Goal: Navigation & Orientation: Find specific page/section

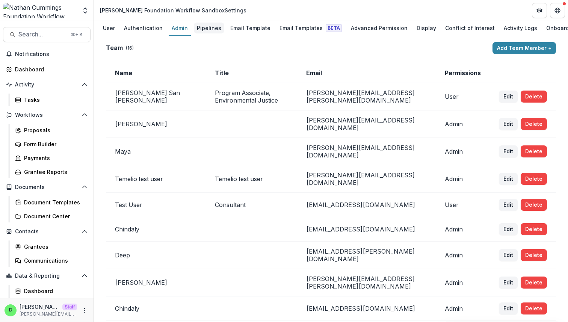
scroll to position [0, 15]
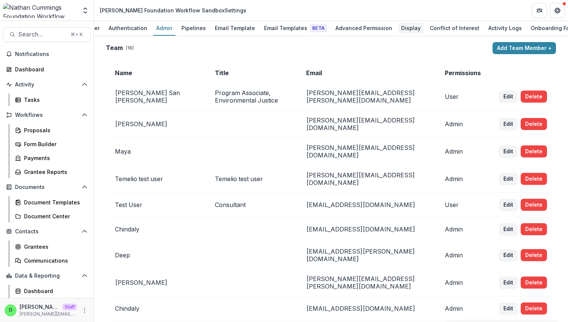
click at [398, 27] on div "Display" at bounding box center [411, 28] width 26 height 11
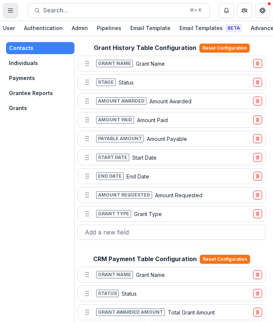
click at [11, 9] on icon "Toggle Menu" at bounding box center [11, 11] width 6 height 6
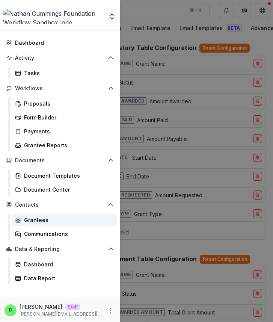
click at [53, 221] on div "Grantees" at bounding box center [67, 220] width 87 height 8
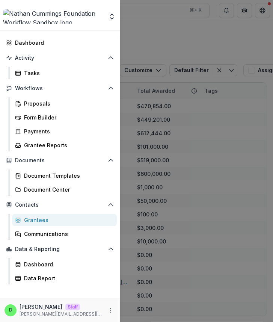
click at [169, 45] on div "Team Settings Admin Settings Dashboard Activity Tasks Workflows Proposals Form …" at bounding box center [136, 161] width 273 height 322
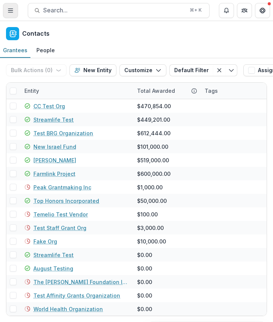
click at [12, 14] on button "Toggle Menu" at bounding box center [10, 10] width 15 height 15
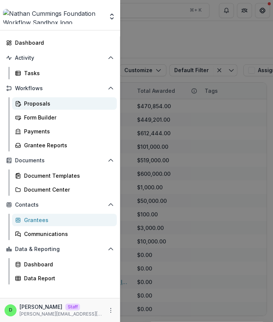
click at [55, 102] on div "Proposals" at bounding box center [67, 104] width 87 height 8
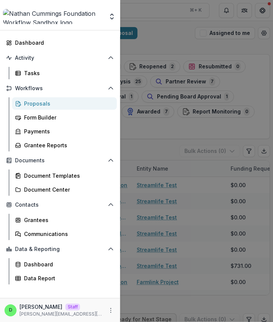
click at [216, 126] on div "Team Settings Admin Settings Dashboard Activity Tasks Workflows Proposals Form …" at bounding box center [136, 161] width 273 height 322
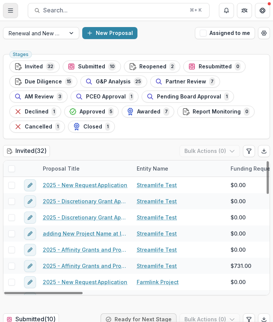
click at [9, 9] on line "Toggle Menu" at bounding box center [10, 9] width 5 height 0
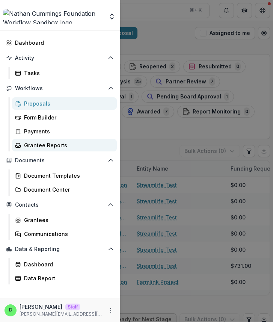
click at [62, 147] on div "Grantee Reports" at bounding box center [67, 145] width 87 height 8
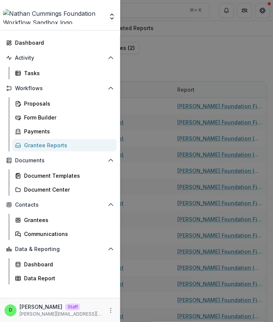
click at [180, 58] on div "Team Settings Admin Settings Dashboard Activity Tasks Workflows Proposals Form …" at bounding box center [136, 161] width 273 height 322
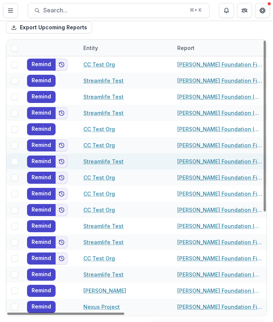
click at [103, 160] on link "Streamlife Test" at bounding box center [103, 161] width 40 height 8
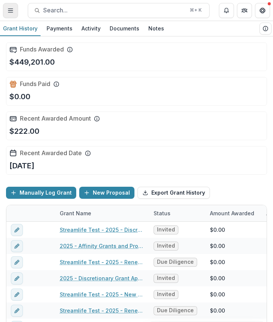
click at [8, 9] on icon "Toggle Menu" at bounding box center [11, 11] width 6 height 6
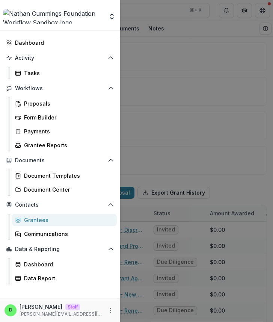
click at [61, 221] on div "Grantees" at bounding box center [67, 220] width 87 height 8
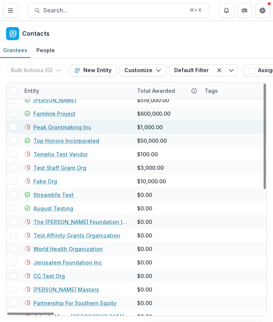
scroll to position [57, 0]
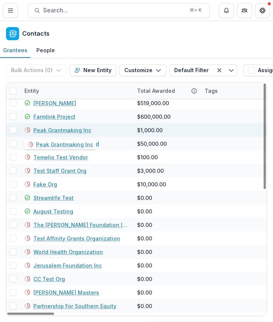
click at [64, 129] on link "Peak Grantmaking Inc" at bounding box center [62, 130] width 58 height 8
